Goal: Transaction & Acquisition: Purchase product/service

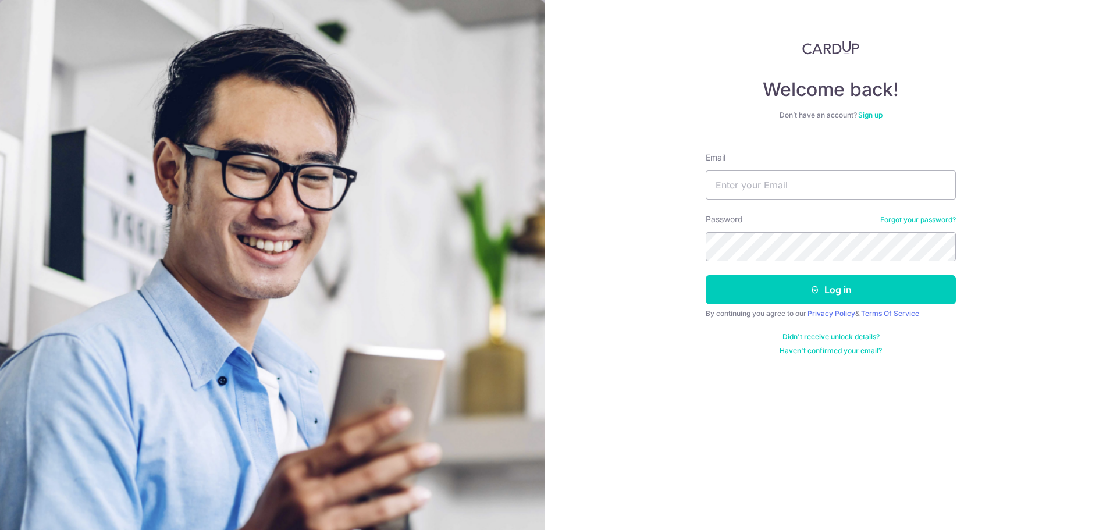
type input "hyphos@gmail.com"
click at [706, 275] on button "Log in" at bounding box center [831, 289] width 250 height 29
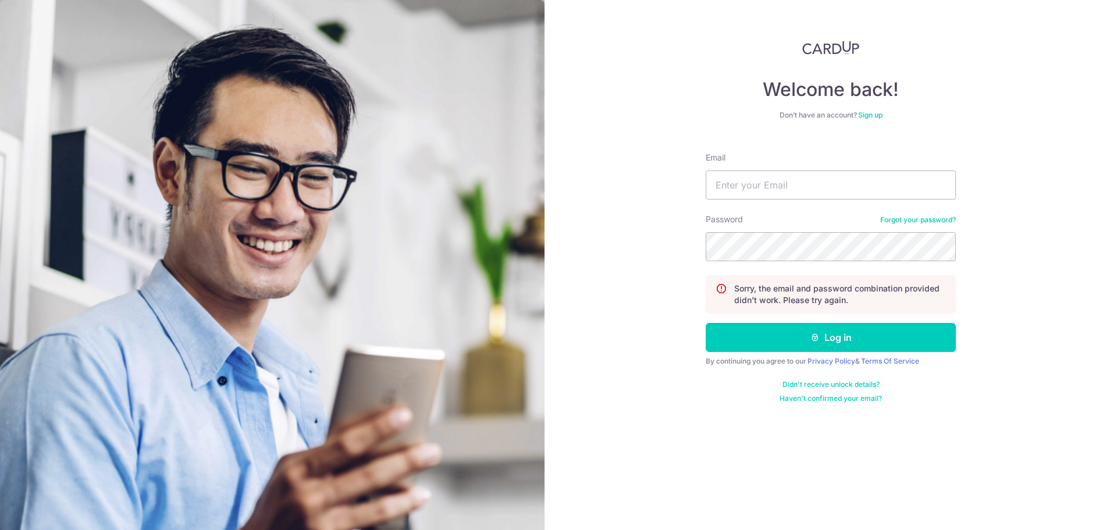
click at [584, 484] on div "Welcome back! Don’t have an account? Sign up Email Password Forgot your passwor…" at bounding box center [831, 265] width 573 height 530
click at [821, 170] on div "Email" at bounding box center [831, 176] width 250 height 48
drag, startPoint x: 823, startPoint y: 183, endPoint x: 609, endPoint y: 186, distance: 214.1
click at [609, 185] on div "Welcome back! Don’t have an account? Sign up Email hyphos@gmail.com Password Fo…" at bounding box center [831, 265] width 573 height 530
paste input "michael.nby.86"
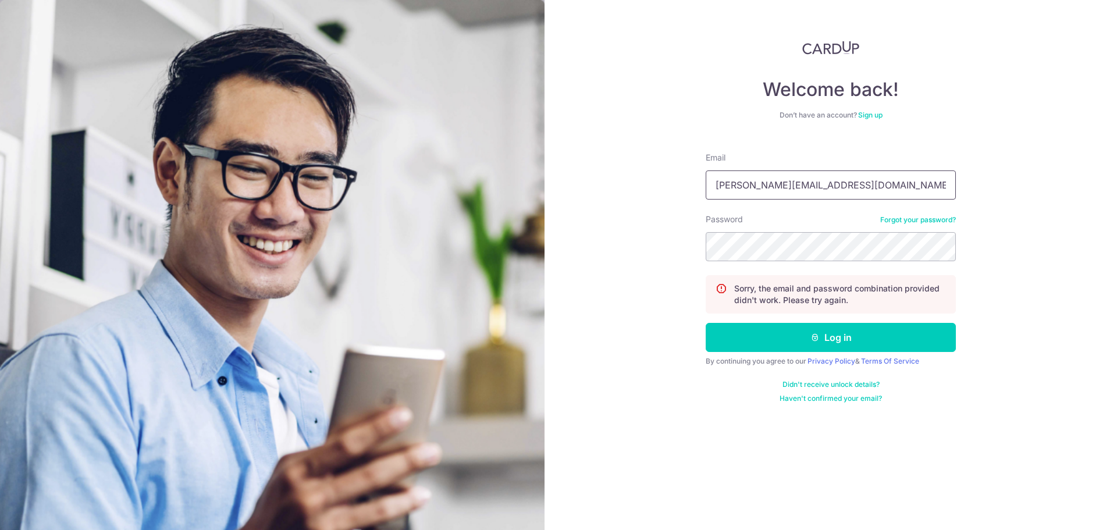
type input "michael.nby.86@gmail.com"
click at [706, 323] on button "Log in" at bounding box center [831, 337] width 250 height 29
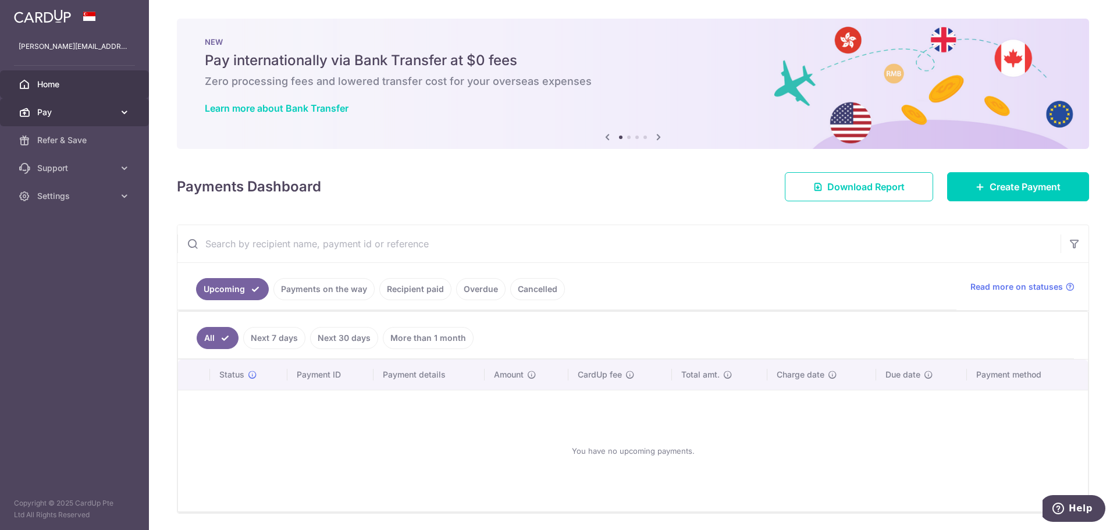
click at [100, 119] on link "Pay" at bounding box center [74, 112] width 149 height 28
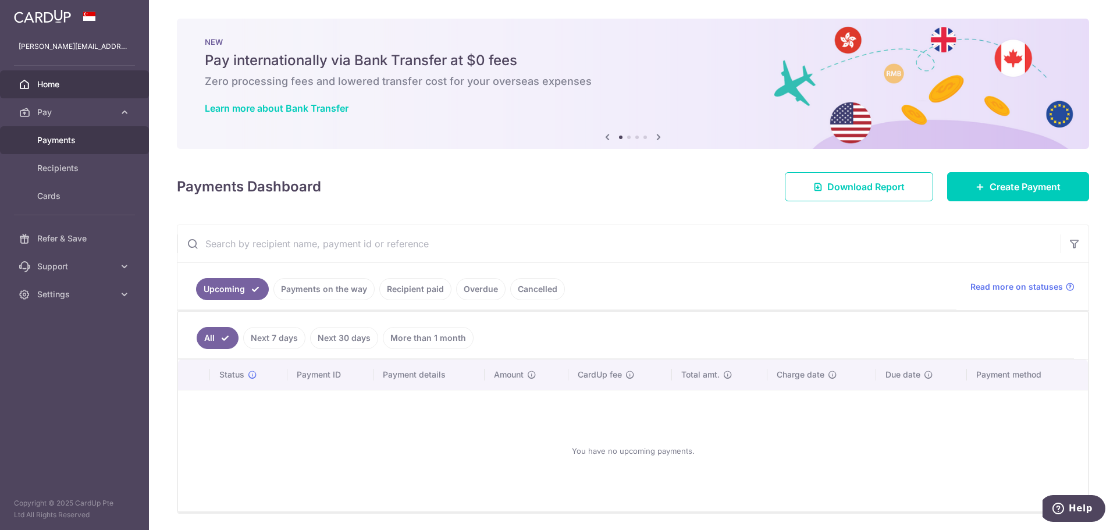
click at [84, 140] on span "Payments" at bounding box center [75, 140] width 77 height 12
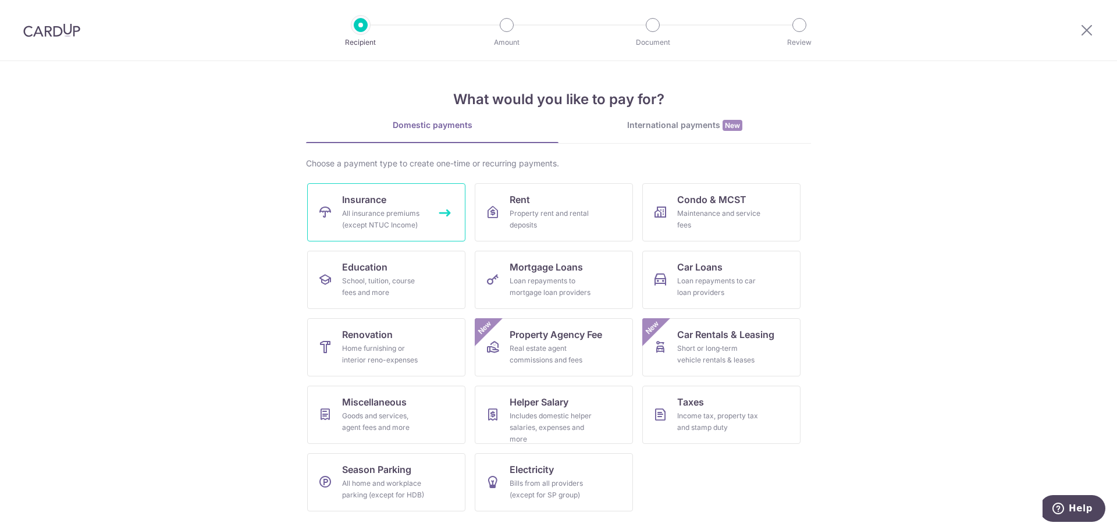
click at [418, 204] on link "Insurance All insurance premiums (except NTUC Income)" at bounding box center [386, 212] width 158 height 58
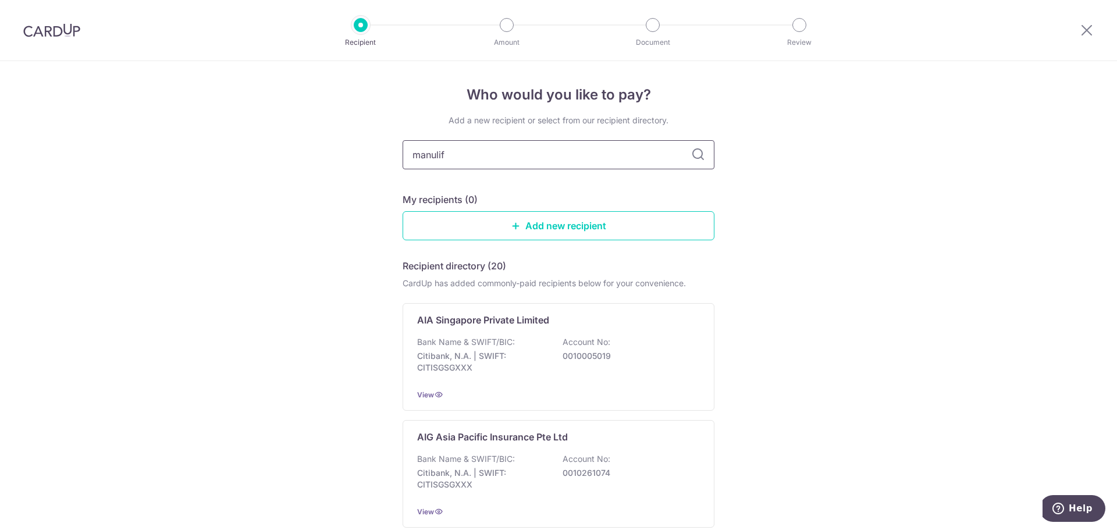
type input "manulife"
click at [701, 151] on icon at bounding box center [698, 155] width 14 height 14
click at [696, 155] on icon at bounding box center [698, 155] width 14 height 14
click at [653, 157] on input "manulife" at bounding box center [559, 154] width 312 height 29
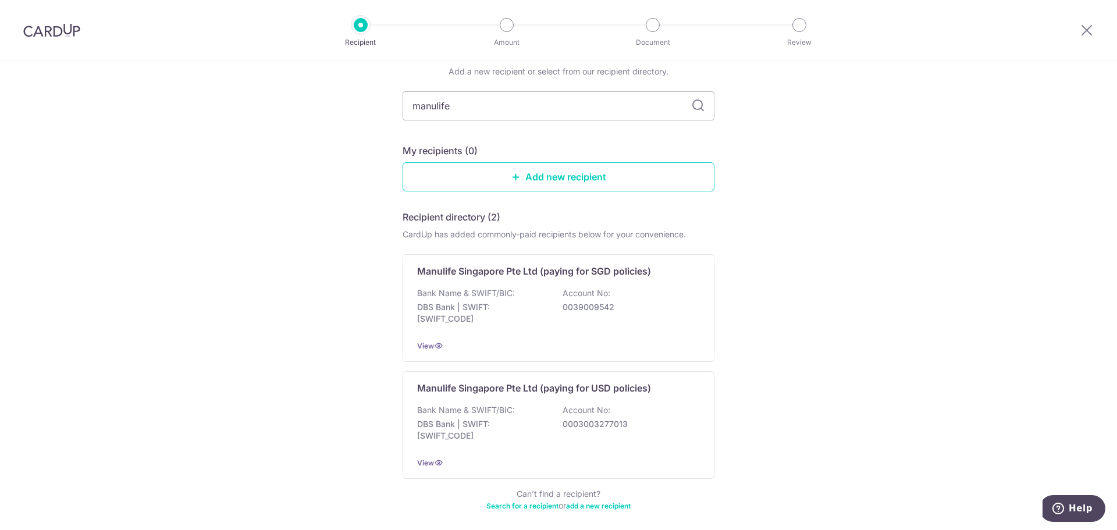
scroll to position [99, 0]
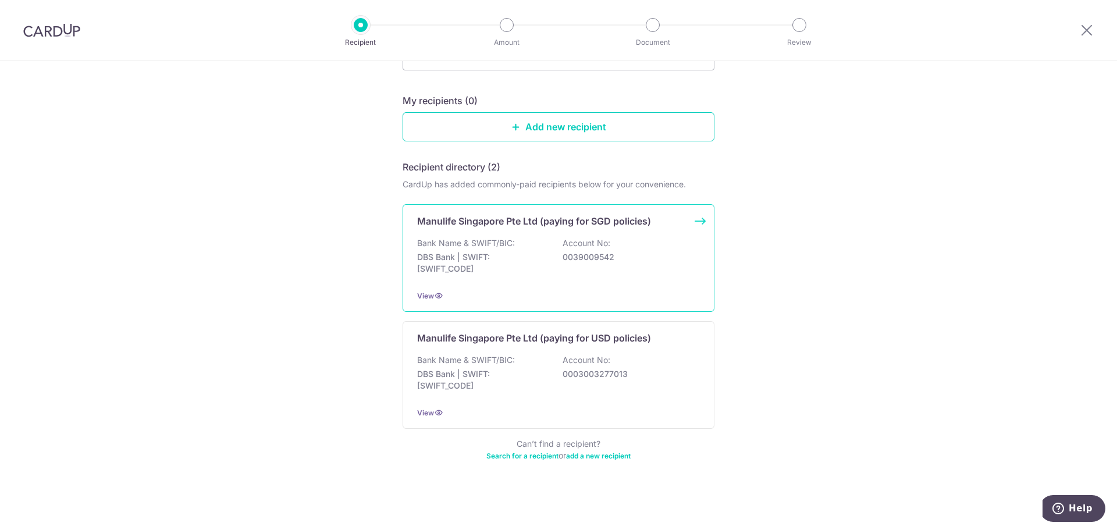
click at [591, 233] on div "Manulife Singapore Pte Ltd (paying for SGD policies) Bank Name & SWIFT/BIC: DBS…" at bounding box center [559, 258] width 312 height 108
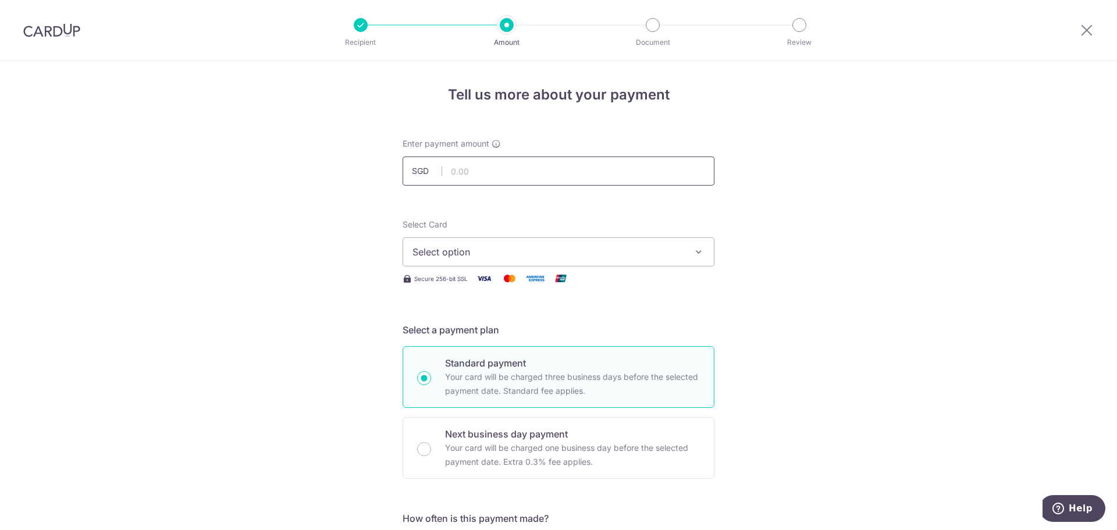
click at [524, 178] on input "text" at bounding box center [559, 171] width 312 height 29
click at [528, 180] on input "text" at bounding box center [559, 171] width 312 height 29
type input "173.00"
click at [666, 248] on span "Select option" at bounding box center [548, 252] width 271 height 14
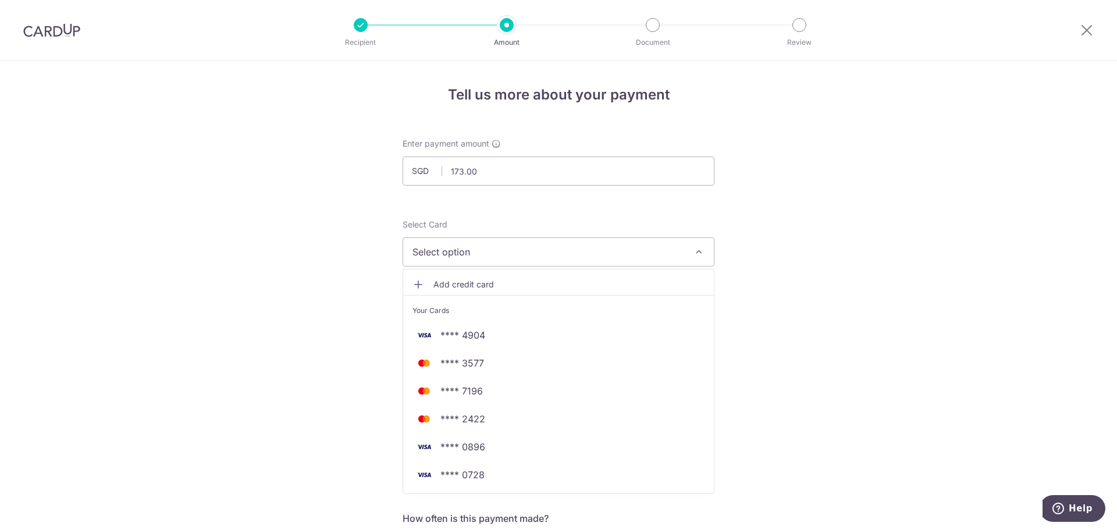
click at [550, 284] on span "Add credit card" at bounding box center [568, 285] width 271 height 12
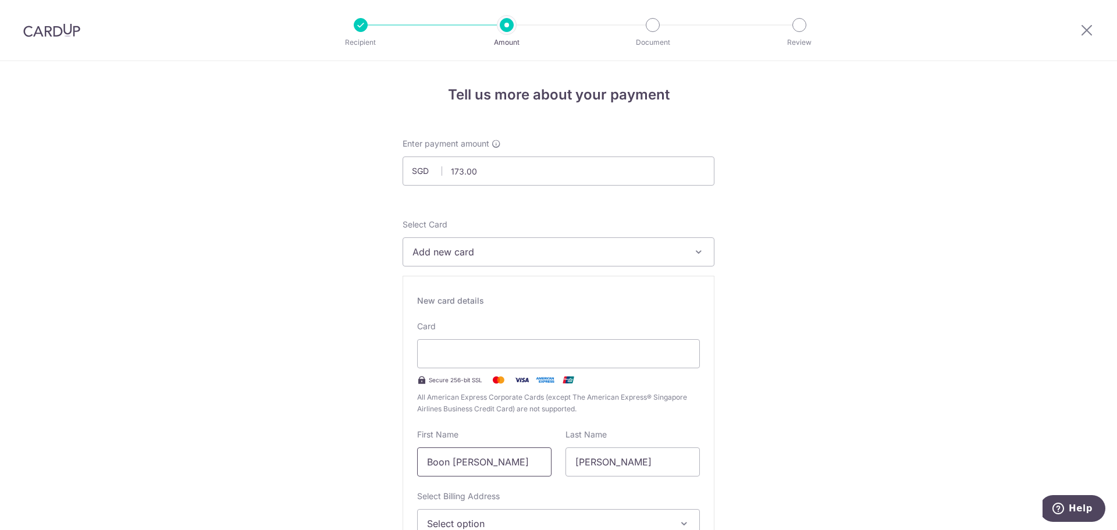
drag, startPoint x: 482, startPoint y: 465, endPoint x: 377, endPoint y: 465, distance: 104.7
type input "Michael"
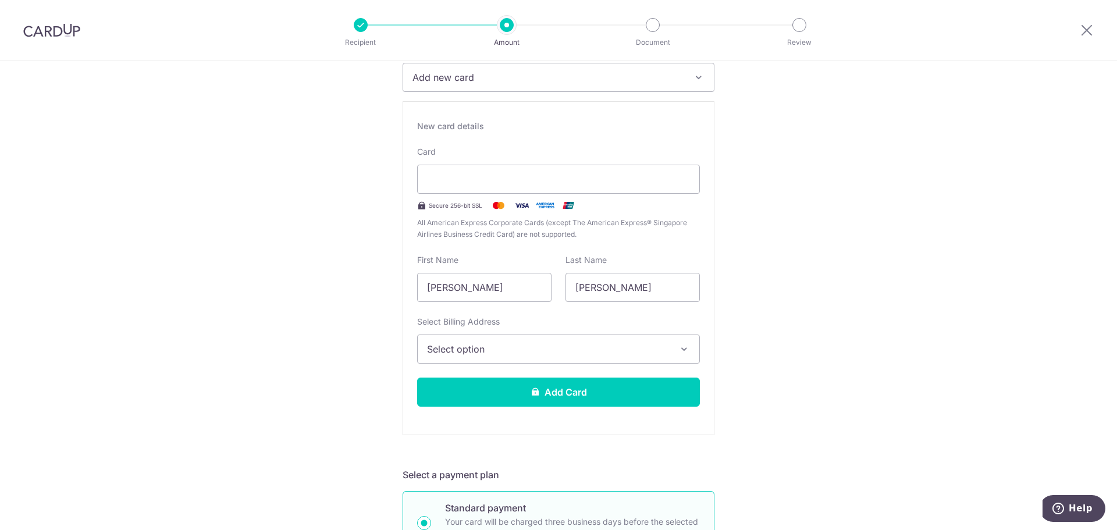
scroll to position [233, 0]
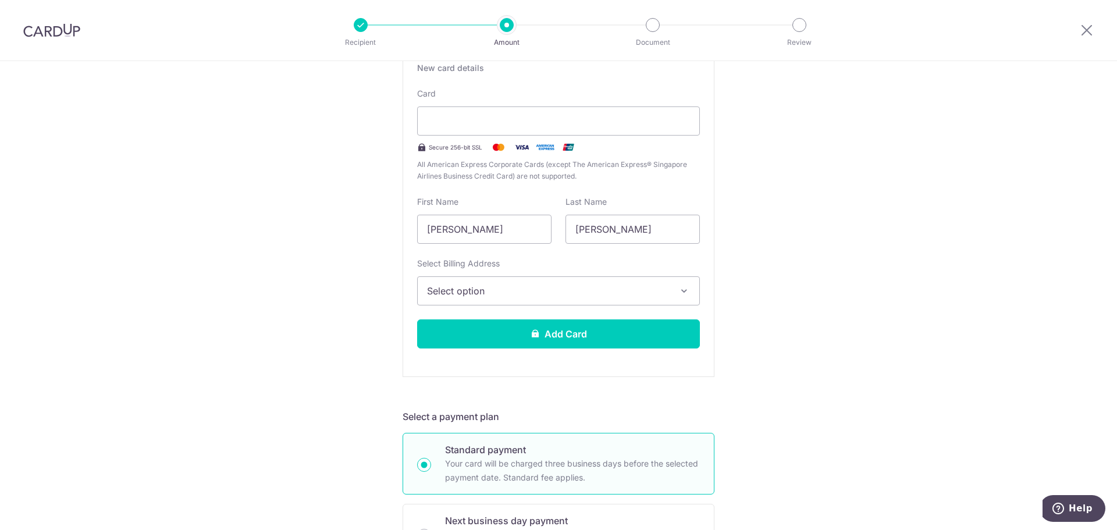
click at [553, 278] on button "Select option" at bounding box center [558, 290] width 283 height 29
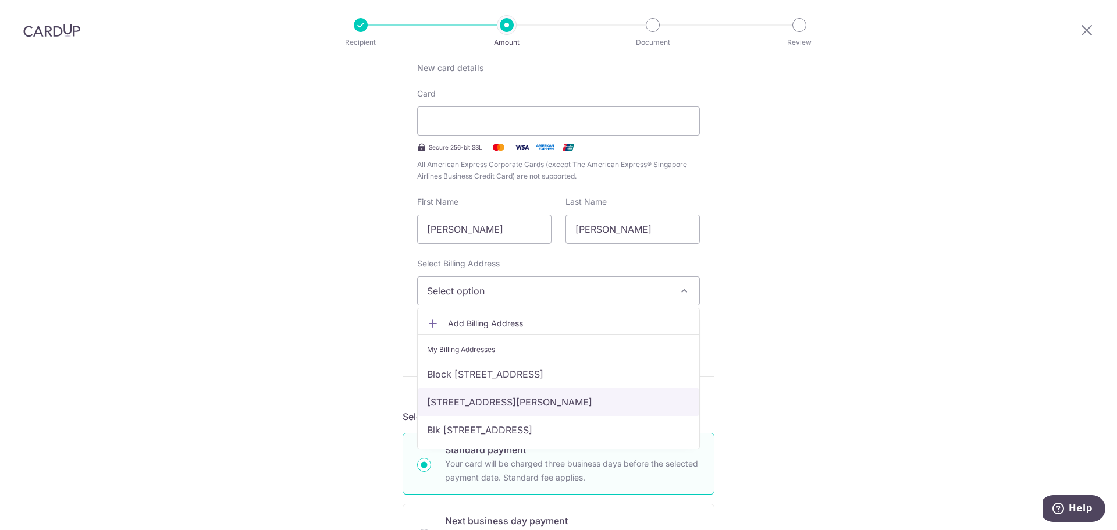
drag, startPoint x: 510, startPoint y: 401, endPoint x: 531, endPoint y: 394, distance: 22.1
click at [510, 401] on link "10 Lorong Ah Soo, 03-09, Singapore, Singapore, Singapore-534051" at bounding box center [559, 402] width 282 height 28
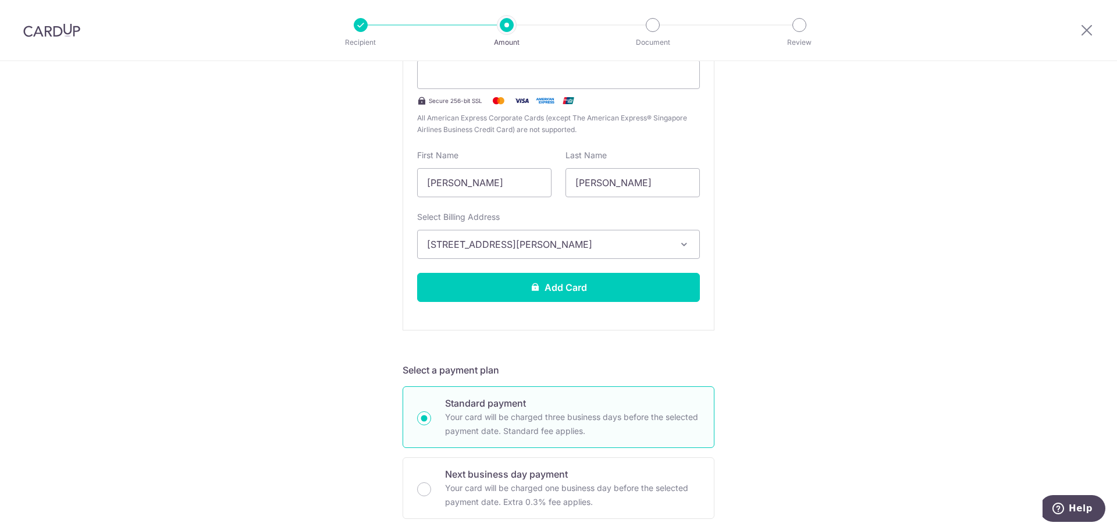
scroll to position [349, 0]
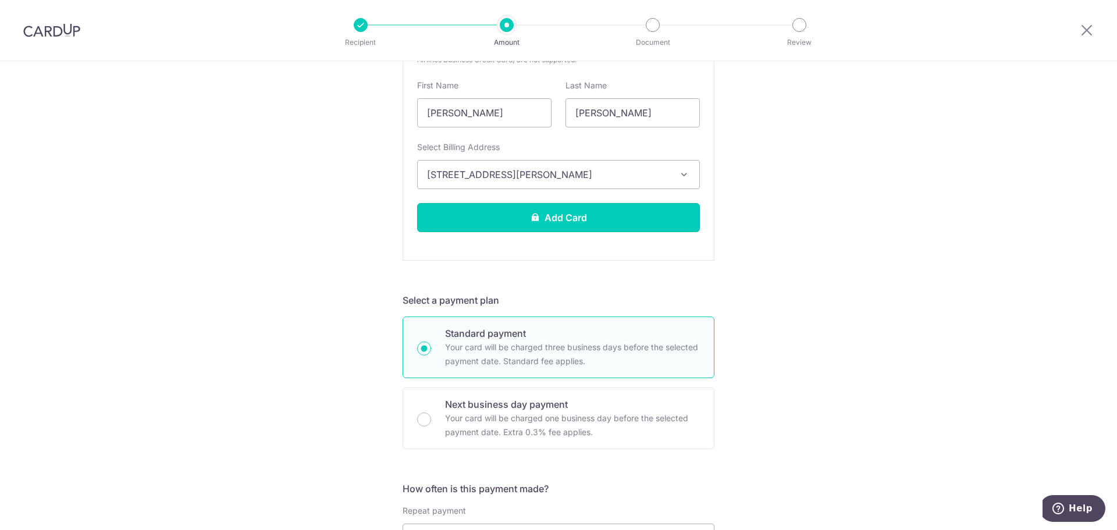
drag, startPoint x: 571, startPoint y: 225, endPoint x: 582, endPoint y: 228, distance: 11.6
click at [571, 224] on button "Add Card" at bounding box center [558, 217] width 283 height 29
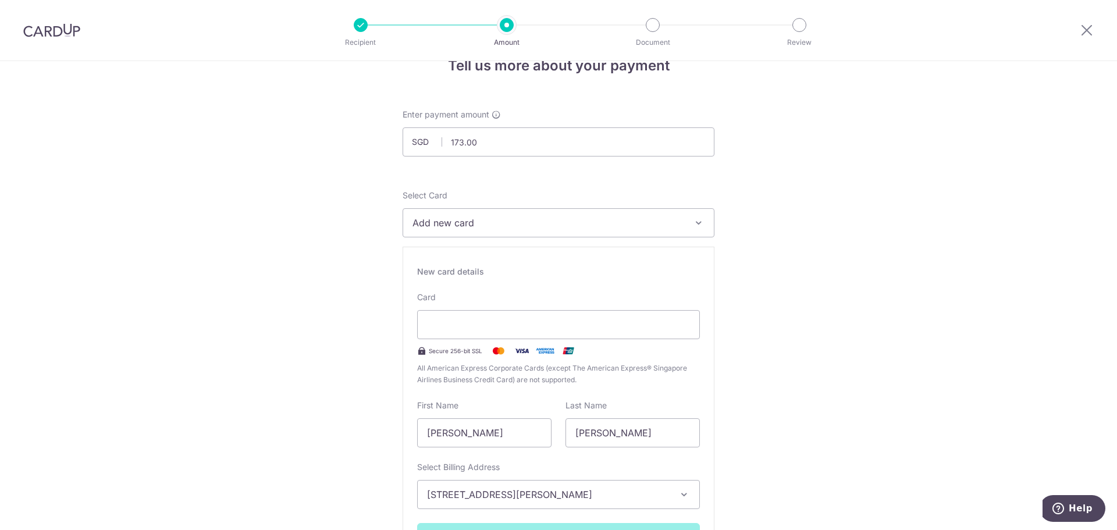
scroll to position [0, 0]
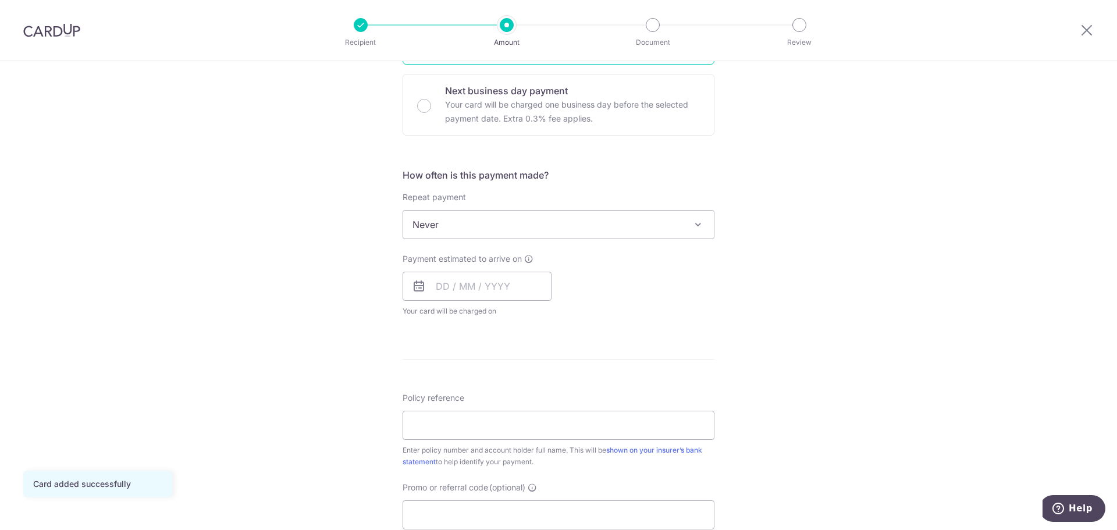
scroll to position [349, 0]
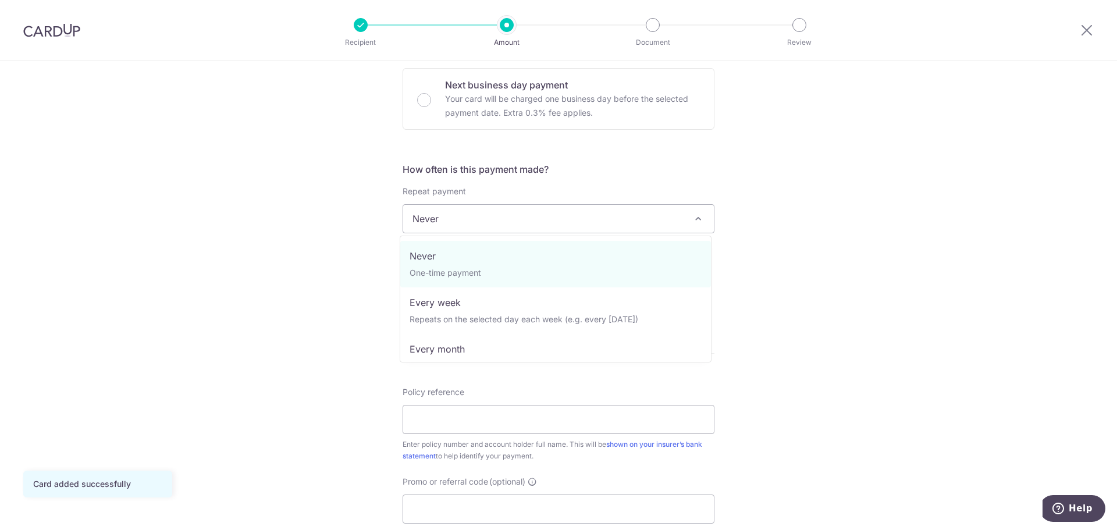
click at [549, 222] on span "Never" at bounding box center [558, 219] width 311 height 28
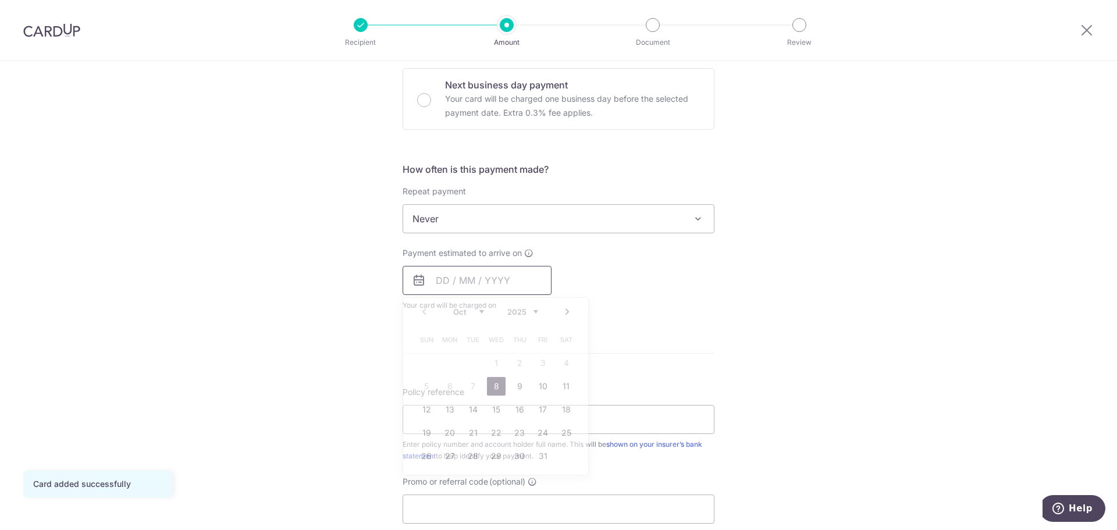
click at [454, 275] on input "text" at bounding box center [477, 280] width 149 height 29
click at [673, 258] on div "Payment estimated to arrive on Prev Next Oct Nov Dec 2025 2026 2027 2028 2029 2…" at bounding box center [559, 279] width 326 height 64
click at [510, 294] on input "text" at bounding box center [477, 280] width 149 height 29
click at [496, 387] on link "8" at bounding box center [496, 386] width 19 height 19
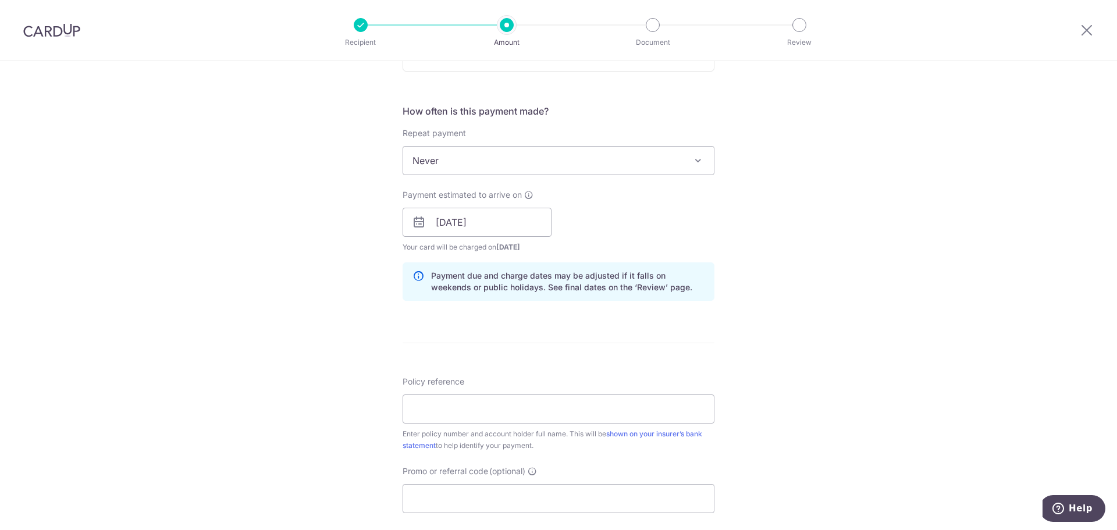
scroll to position [465, 0]
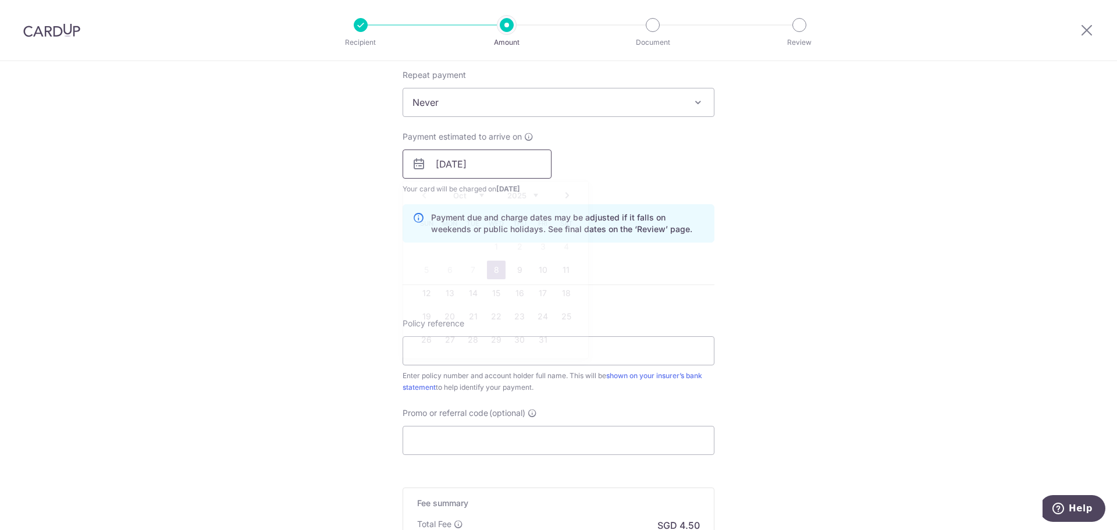
click at [500, 172] on input "08/10/2025" at bounding box center [477, 164] width 149 height 29
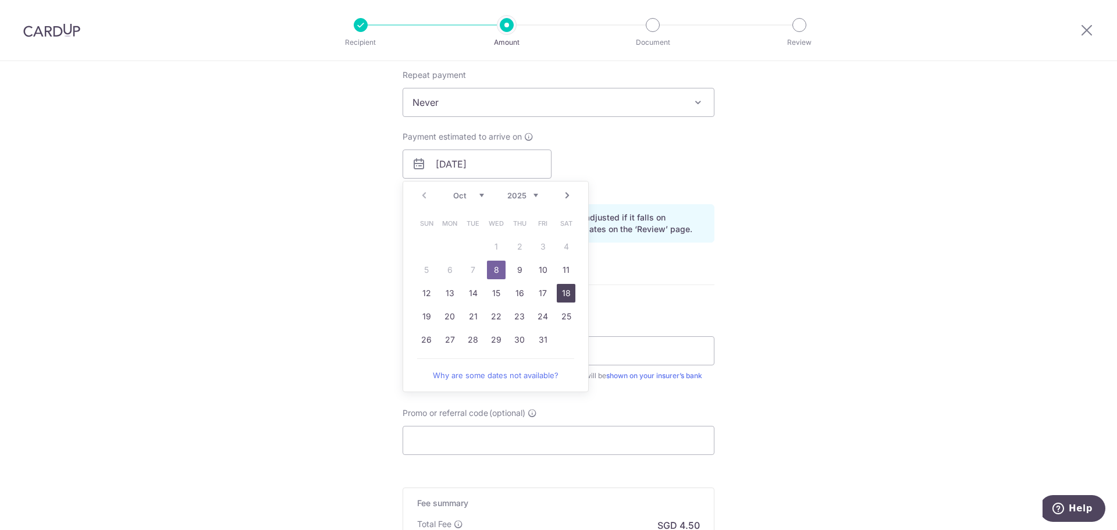
click at [560, 299] on link "18" at bounding box center [566, 293] width 19 height 19
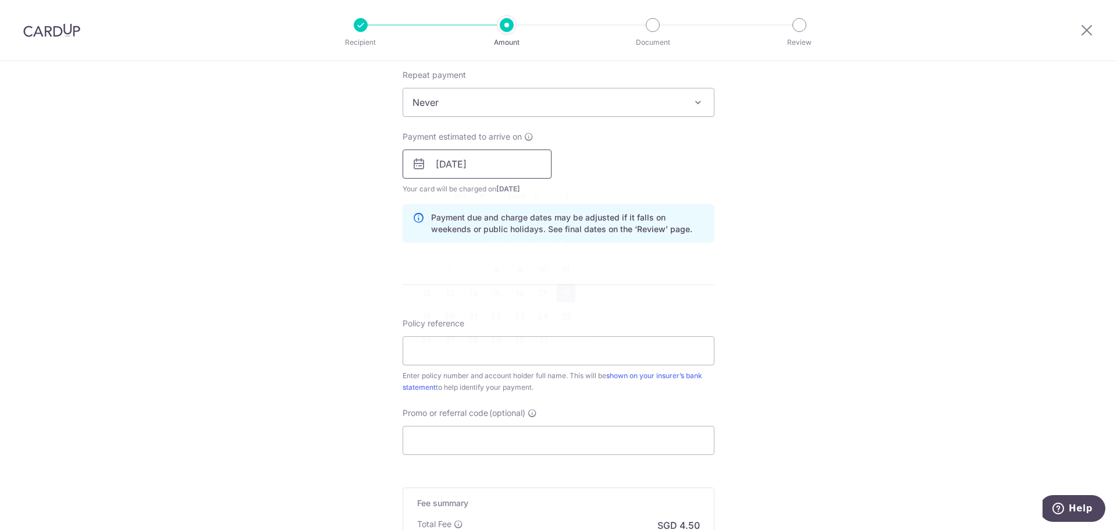
click at [463, 166] on input "18/10/2025" at bounding box center [477, 164] width 149 height 29
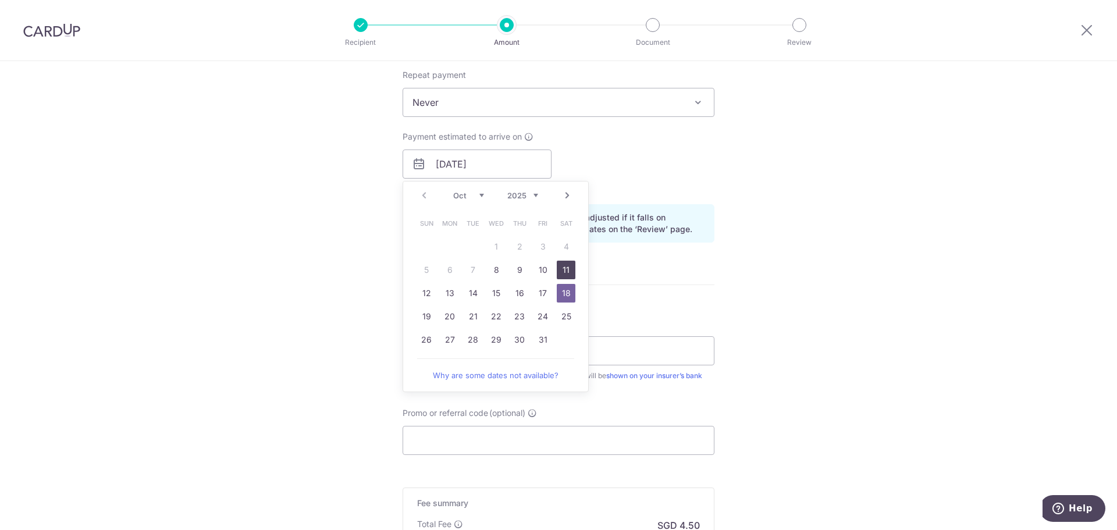
click at [557, 265] on link "11" at bounding box center [566, 270] width 19 height 19
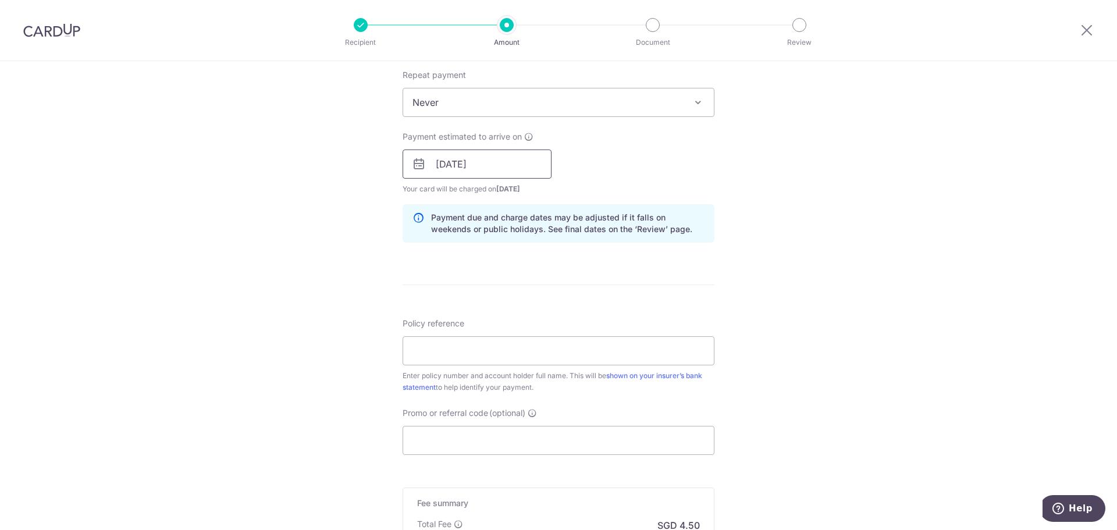
click at [495, 169] on input "11/10/2025" at bounding box center [477, 164] width 149 height 29
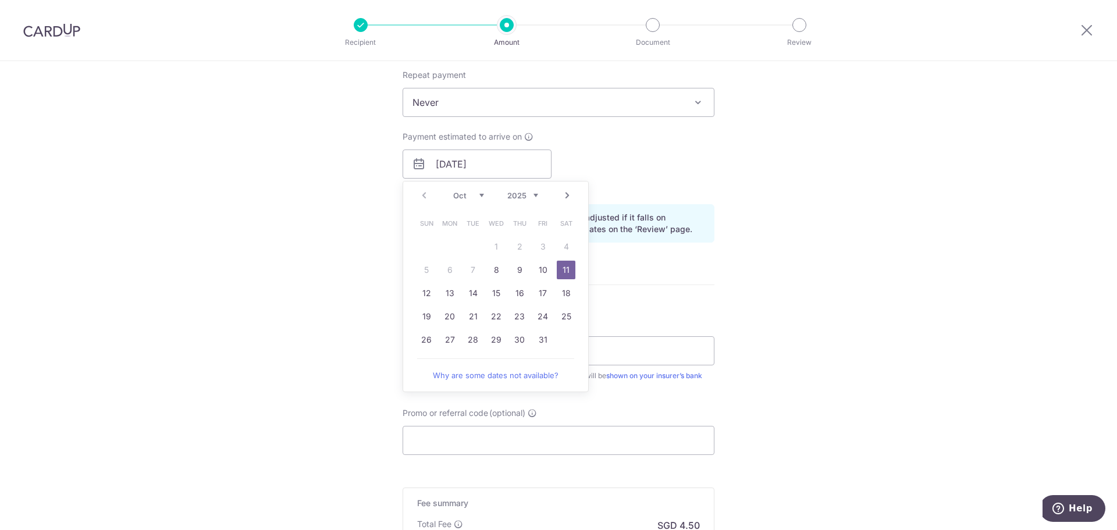
click at [545, 292] on link "17" at bounding box center [543, 293] width 19 height 19
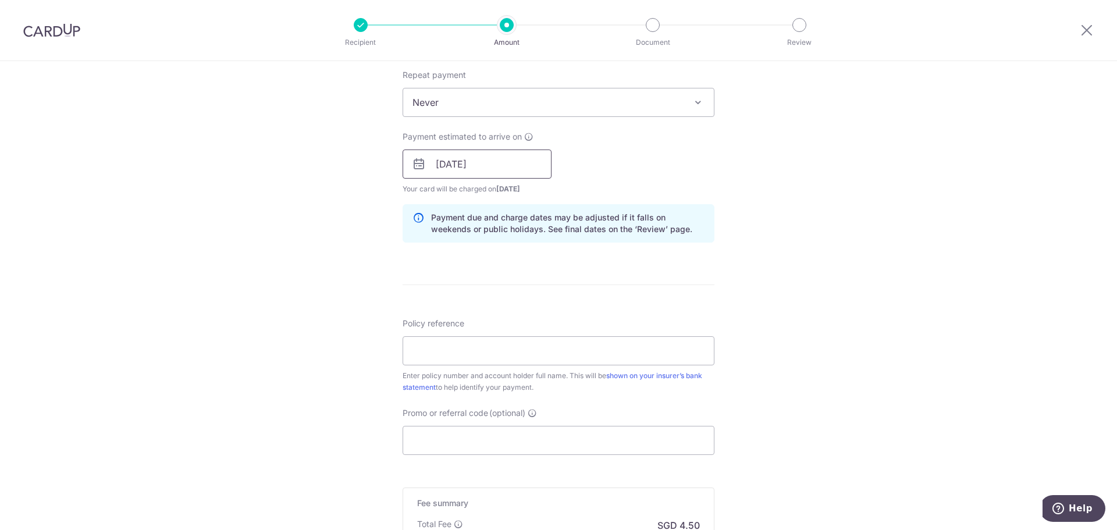
click at [514, 166] on input "17/10/2025" at bounding box center [477, 164] width 149 height 29
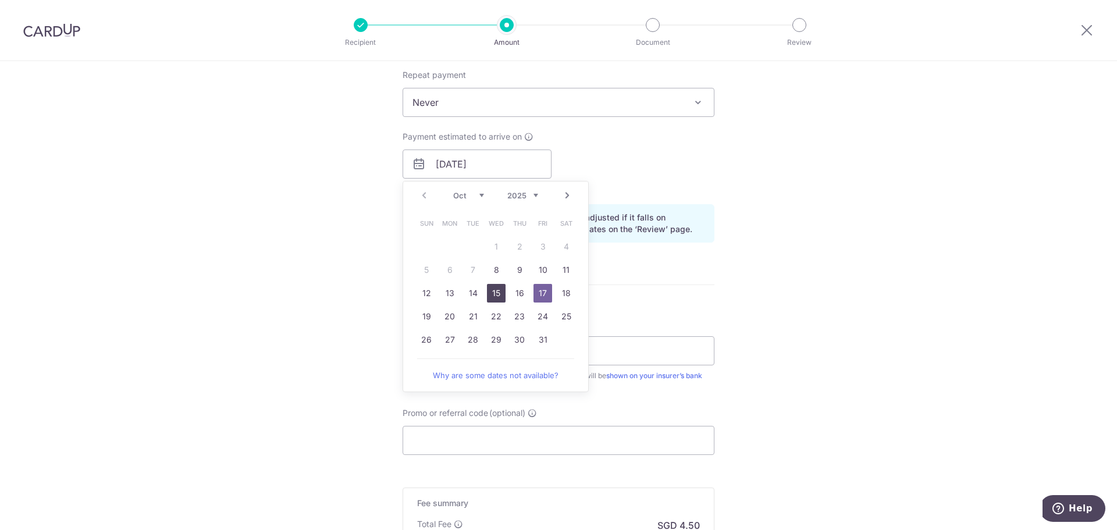
click at [487, 293] on link "15" at bounding box center [496, 293] width 19 height 19
type input "15/10/2025"
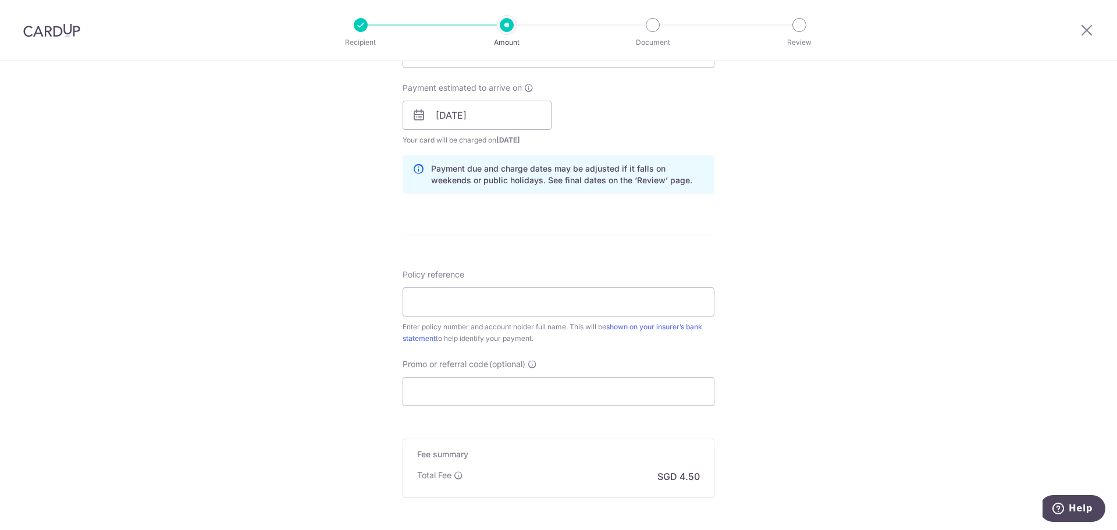
scroll to position [524, 0]
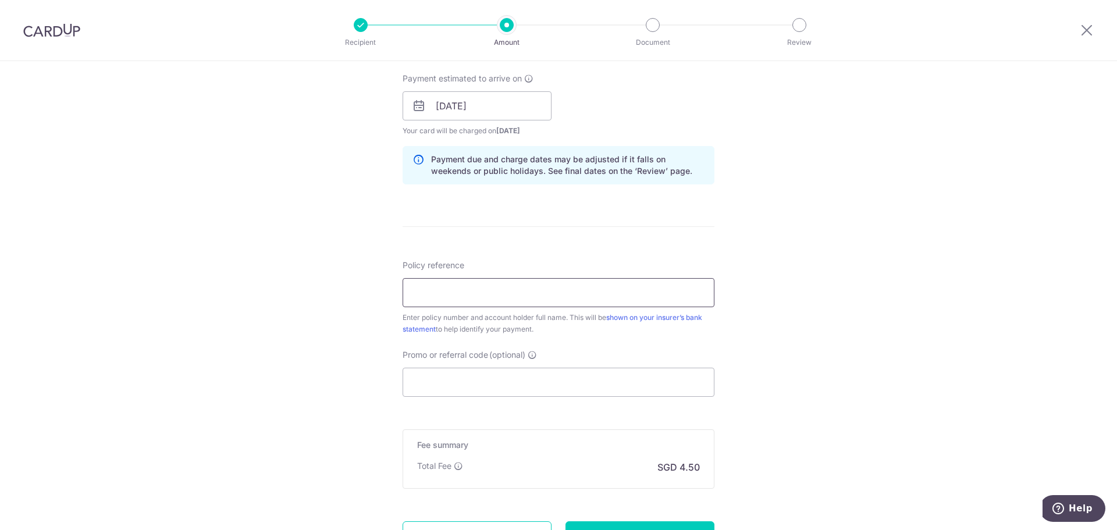
click at [460, 293] on input "Policy reference" at bounding box center [559, 292] width 312 height 29
click at [559, 238] on form "Enter payment amount SGD 173.00 173.00 Card added successfully Select Card ****…" at bounding box center [559, 98] width 312 height 969
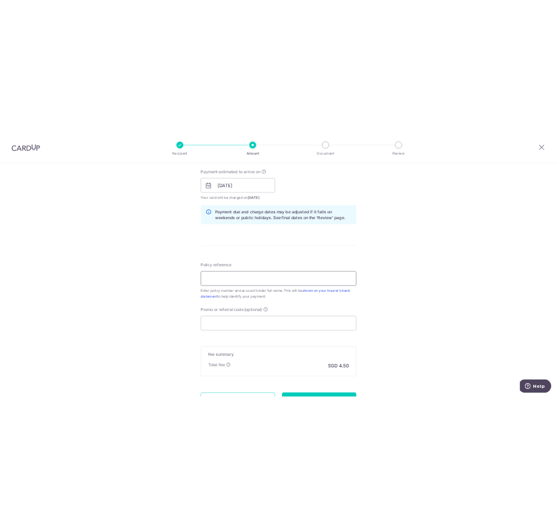
scroll to position [582, 0]
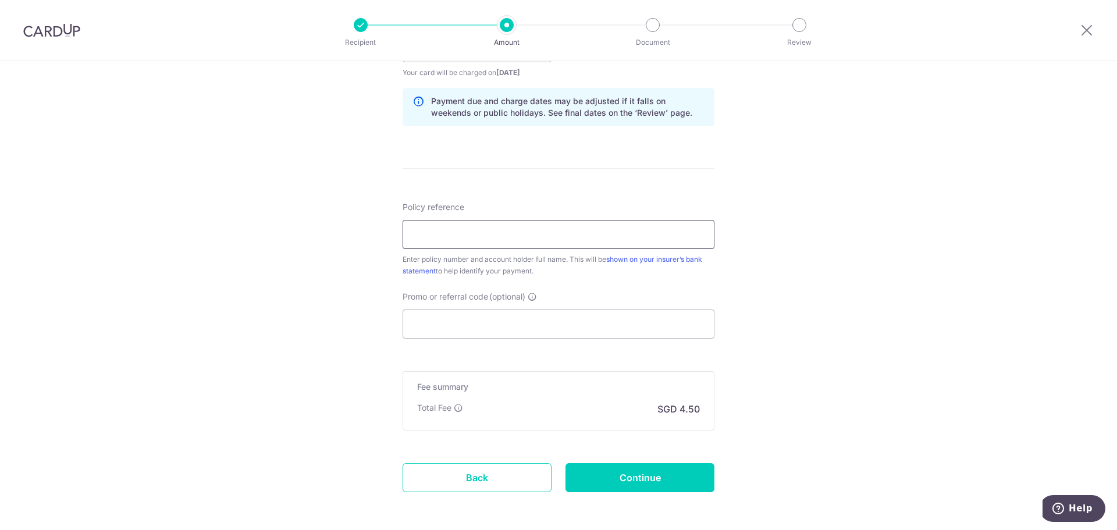
click at [503, 234] on input "Policy reference" at bounding box center [559, 234] width 312 height 29
click at [803, 293] on div "Tell us more about your payment Enter payment amount SGD 173.00 173.00 Card add…" at bounding box center [558, 29] width 1117 height 1100
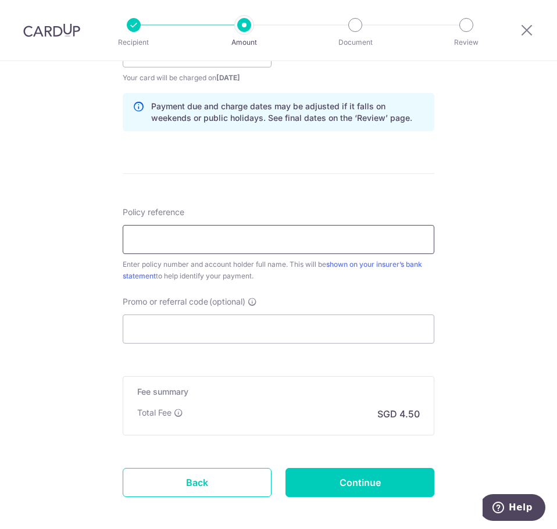
click at [318, 241] on input "Policy reference" at bounding box center [279, 239] width 312 height 29
click at [359, 216] on div "Policy reference Enter policy number and account holder full name. This will be…" at bounding box center [279, 245] width 312 height 76
click at [357, 237] on input "Policy reference" at bounding box center [279, 239] width 312 height 29
type input "1470976873"
click at [422, 207] on div "Policy reference 1470976873 10/35 Enter policy number and account holder full n…" at bounding box center [279, 245] width 312 height 76
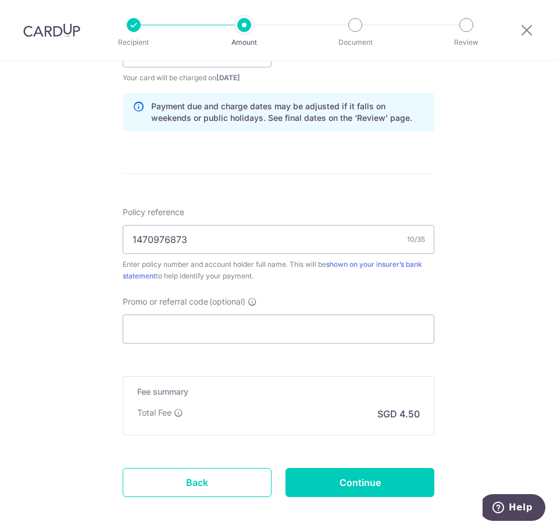
click at [311, 263] on div "Enter policy number and account holder full name. This will be shown on your in…" at bounding box center [279, 270] width 312 height 23
click at [268, 329] on input "Promo or referral code (optional)" at bounding box center [279, 329] width 312 height 29
paste input "OFF225"
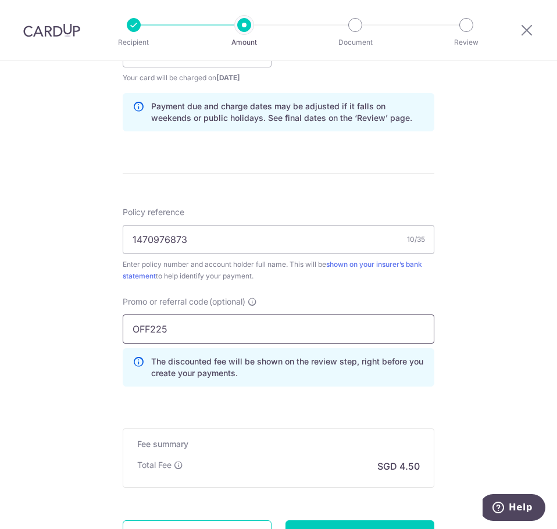
type input "OFF225"
drag, startPoint x: 61, startPoint y: 383, endPoint x: 101, endPoint y: 362, distance: 45.6
click at [61, 383] on div "Tell us more about your payment Enter payment amount SGD 173.00 173.00 Card add…" at bounding box center [278, 58] width 557 height 1158
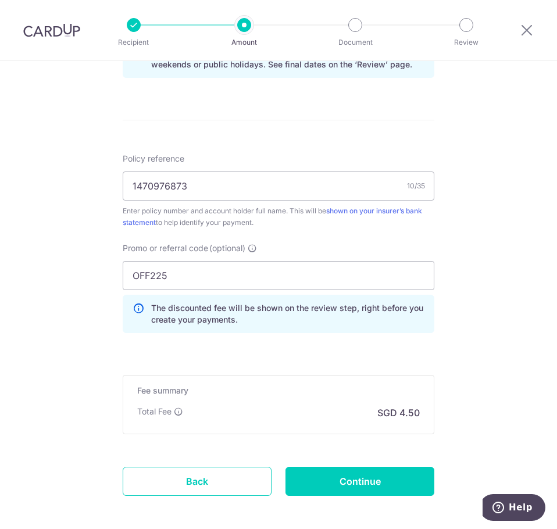
scroll to position [689, 0]
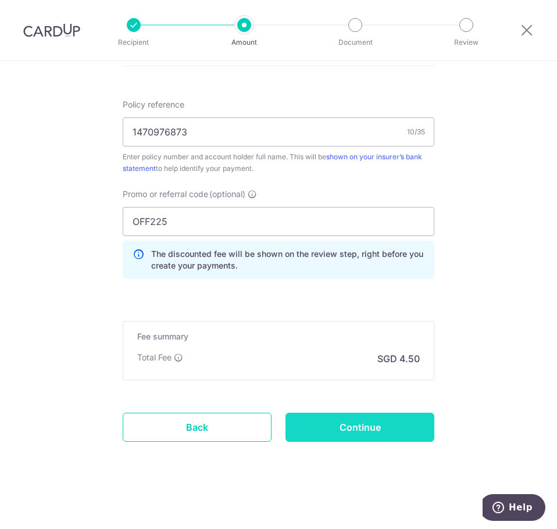
click at [308, 428] on input "Continue" at bounding box center [360, 427] width 149 height 29
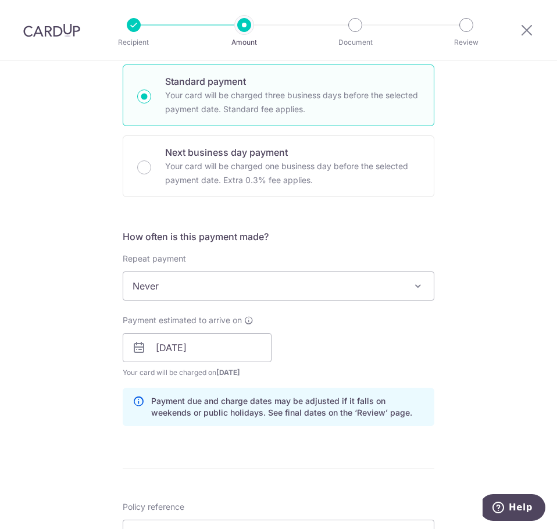
scroll to position [291, 0]
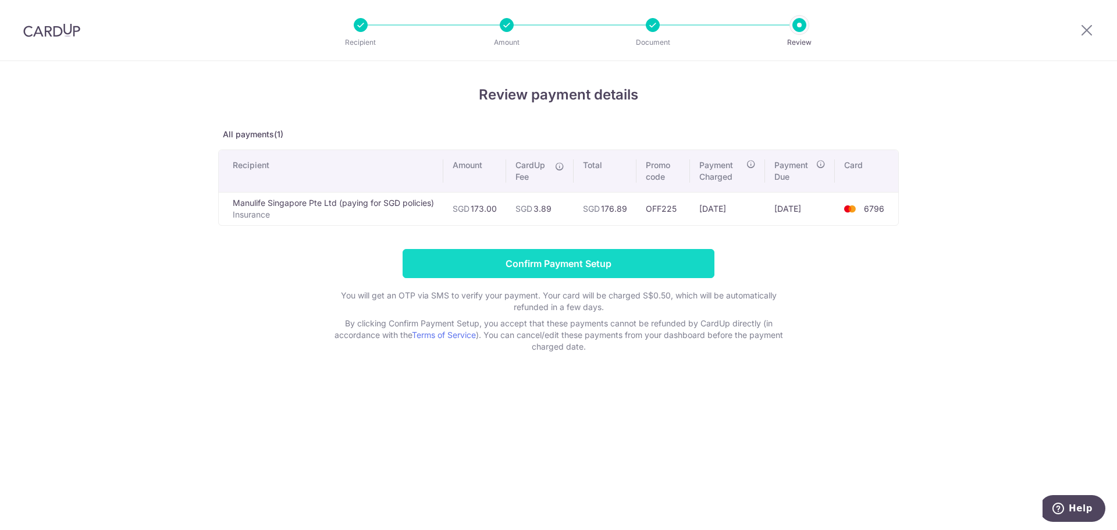
click at [557, 268] on input "Confirm Payment Setup" at bounding box center [559, 263] width 312 height 29
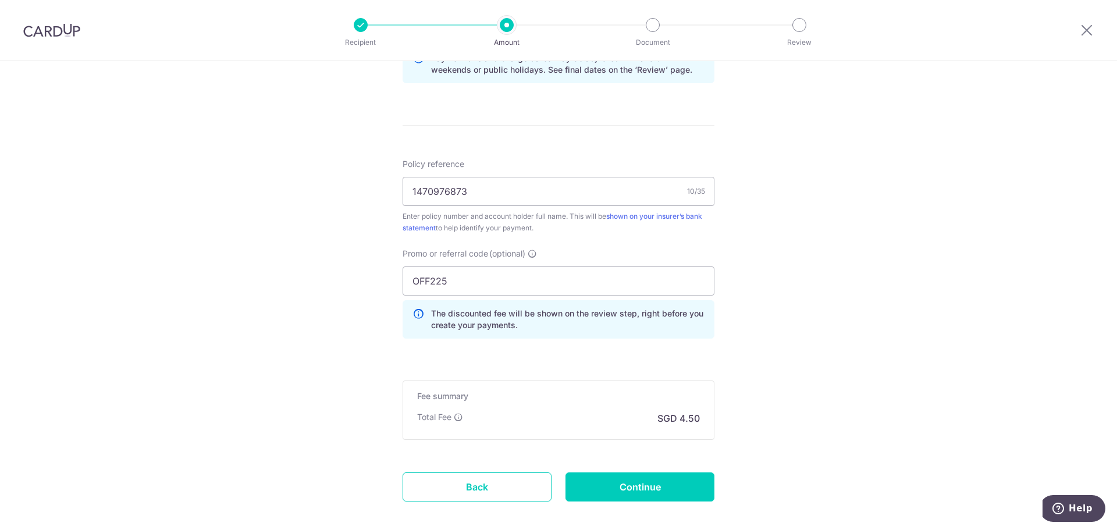
scroll to position [731, 0]
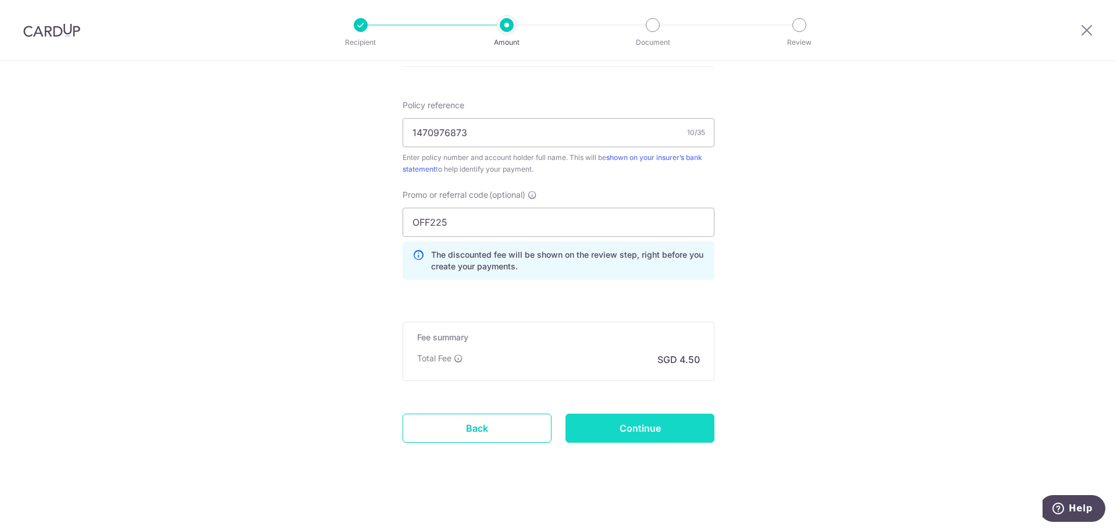
click at [644, 433] on input "Continue" at bounding box center [640, 428] width 149 height 29
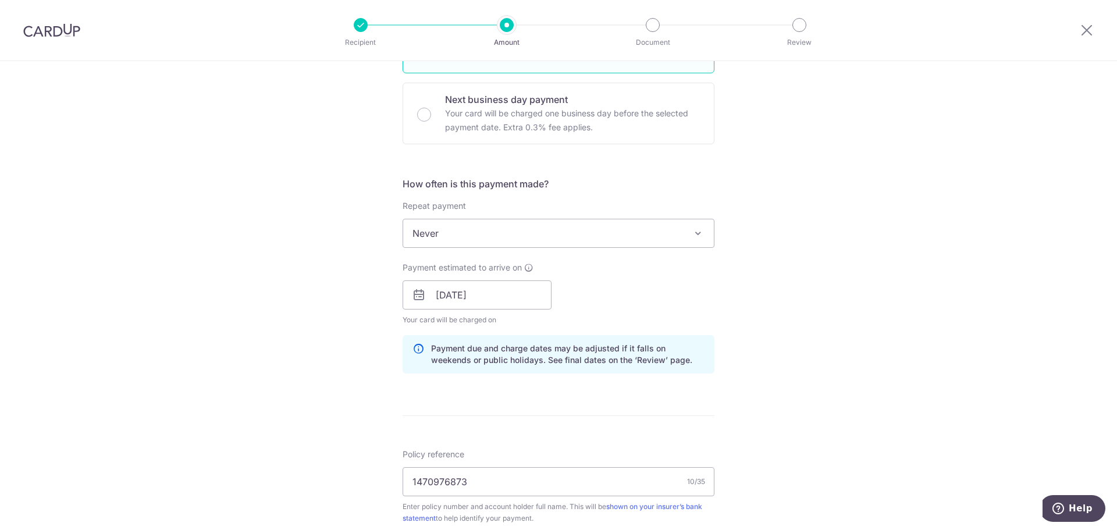
scroll to position [91, 0]
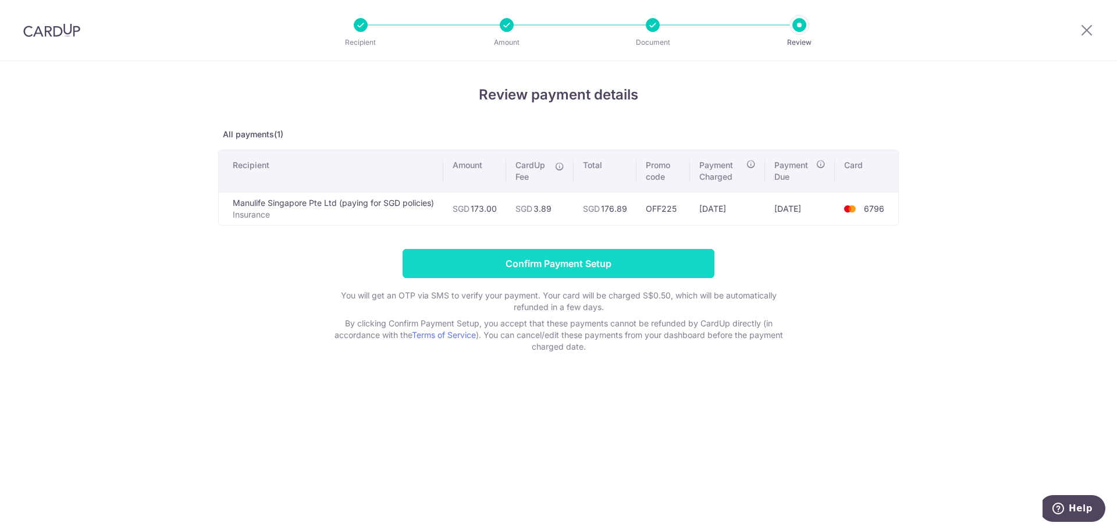
click at [589, 260] on input "Confirm Payment Setup" at bounding box center [559, 263] width 312 height 29
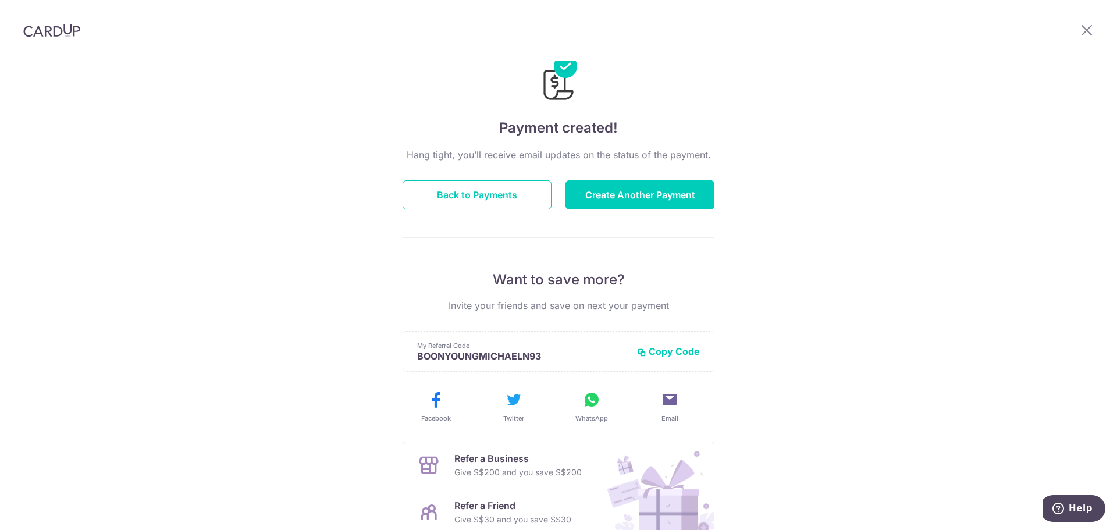
scroll to position [152, 0]
